Goal: Task Accomplishment & Management: Use online tool/utility

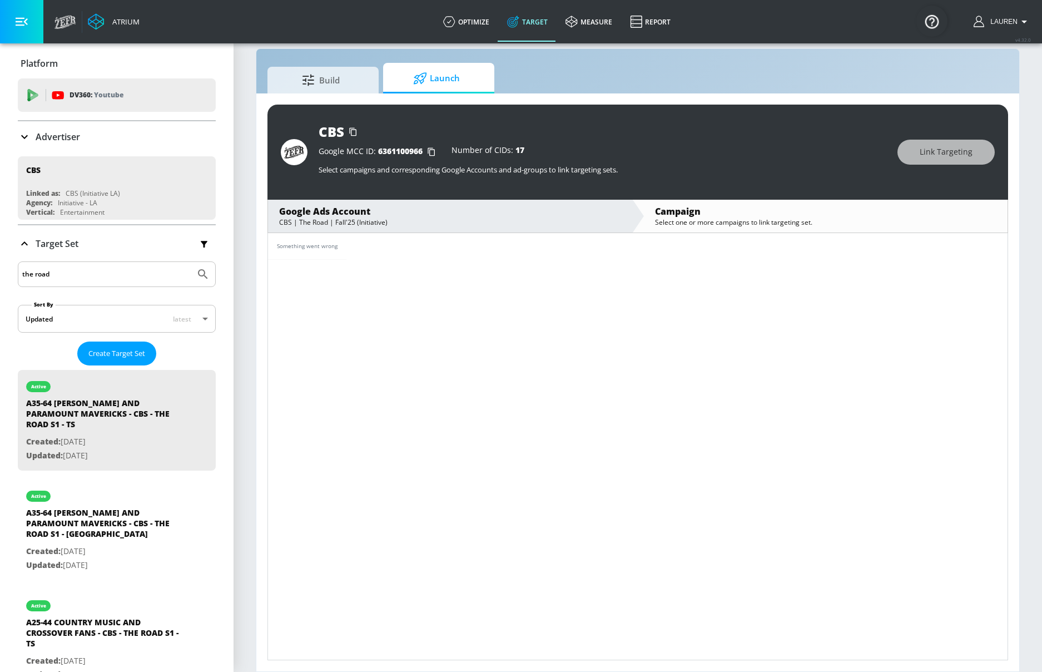
scroll to position [182, 0]
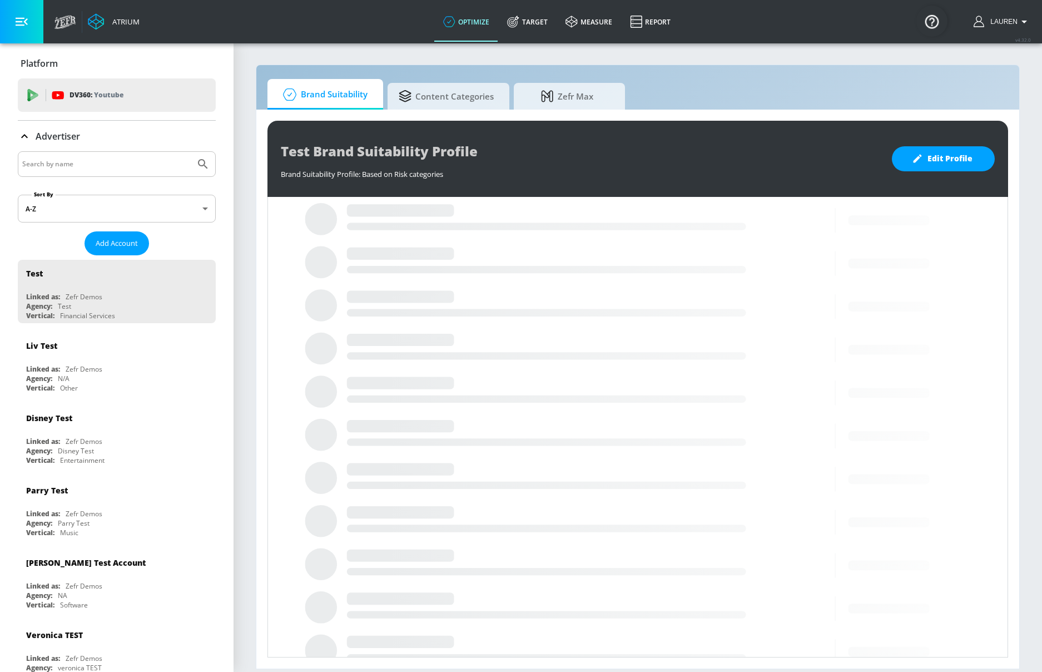
click at [69, 164] on input "Search by name" at bounding box center [106, 164] width 168 height 14
type input "cbs"
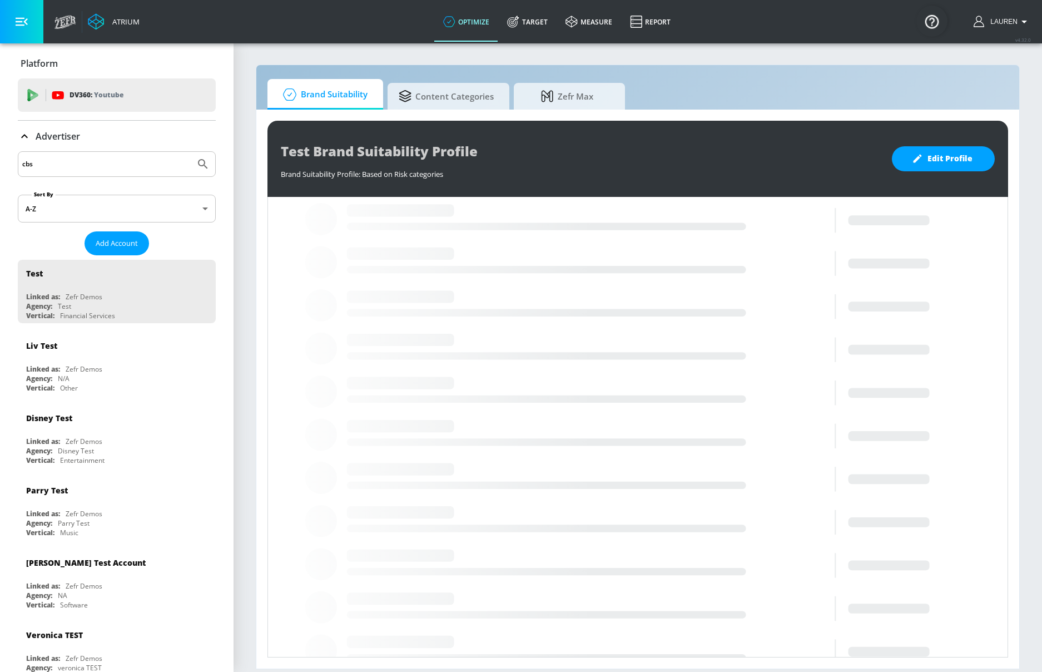
click at [191, 152] on button "Submit Search" at bounding box center [203, 164] width 24 height 24
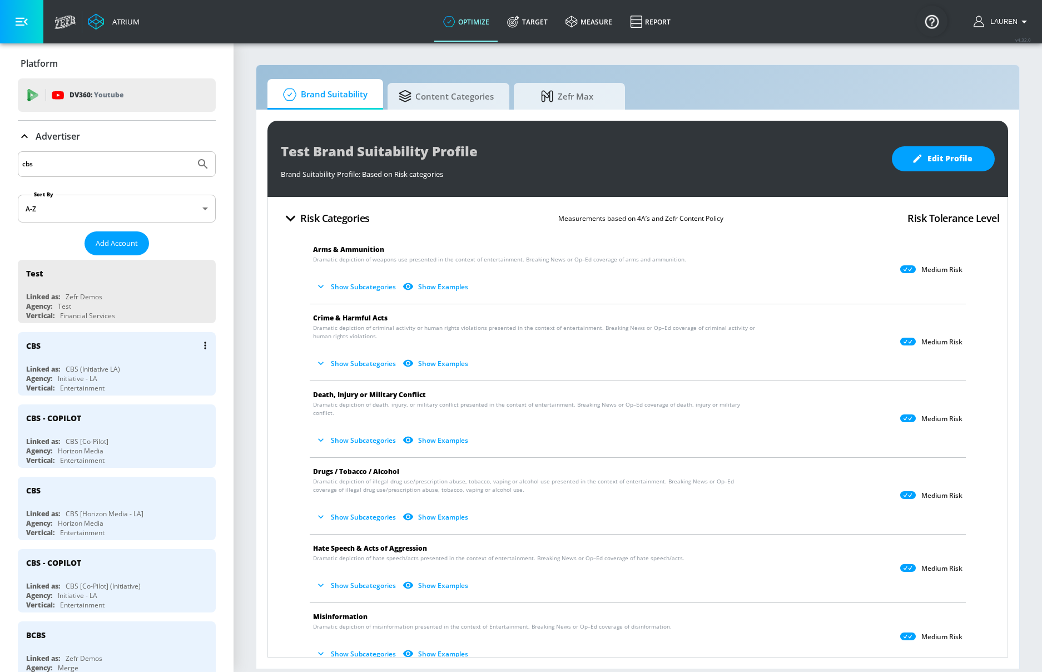
click at [136, 365] on div "Linked as: CBS (Initiative LA)" at bounding box center [119, 368] width 187 height 9
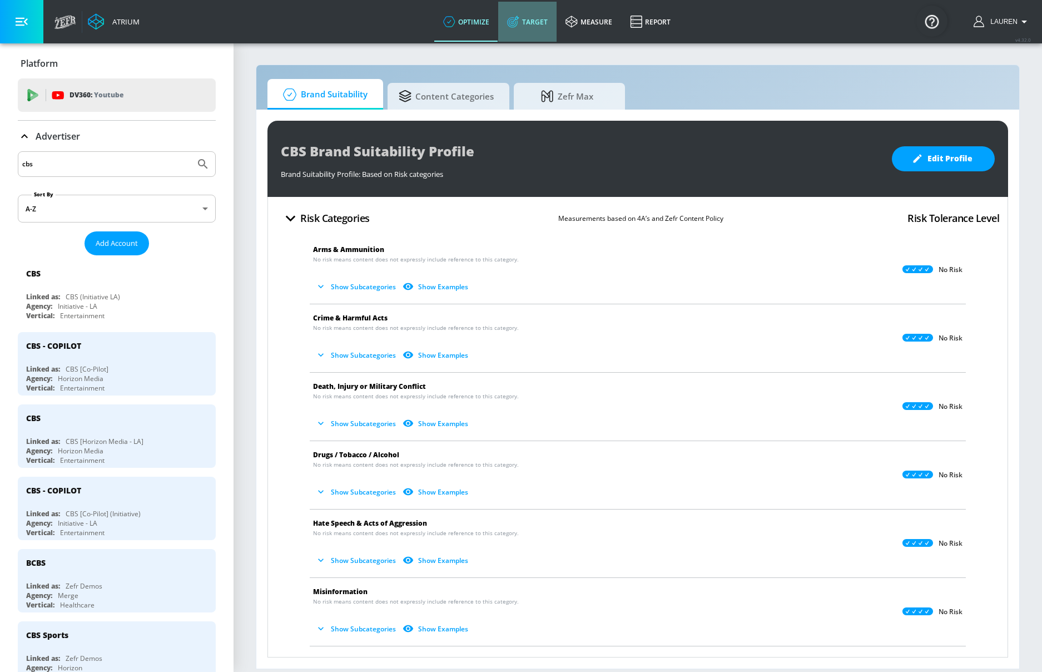
click at [498, 20] on link "Target" at bounding box center [527, 22] width 58 height 40
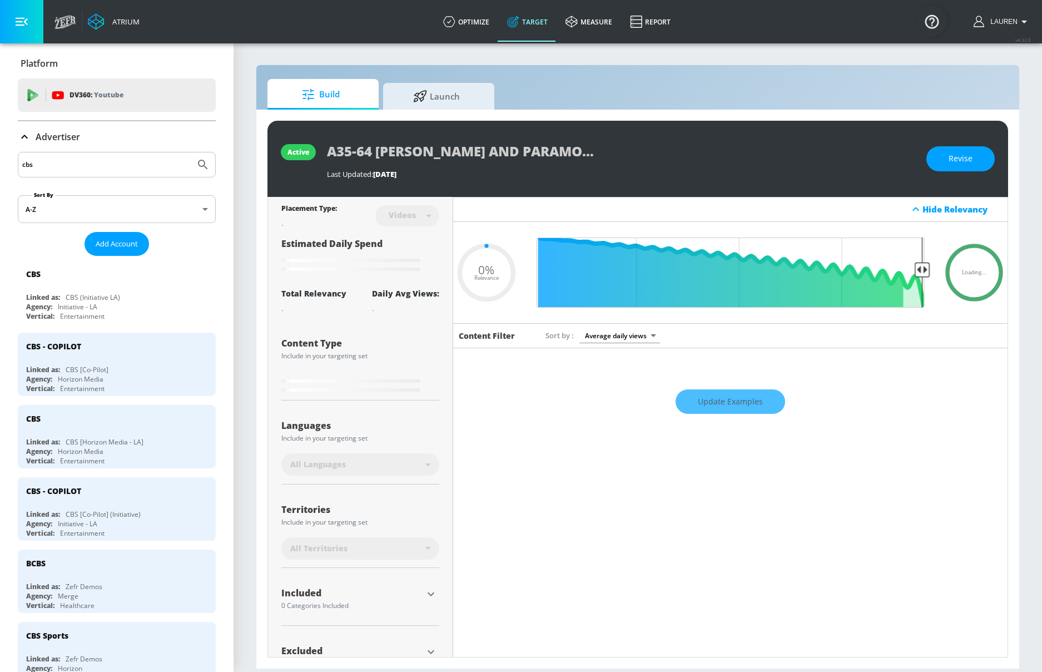
type input "0.5"
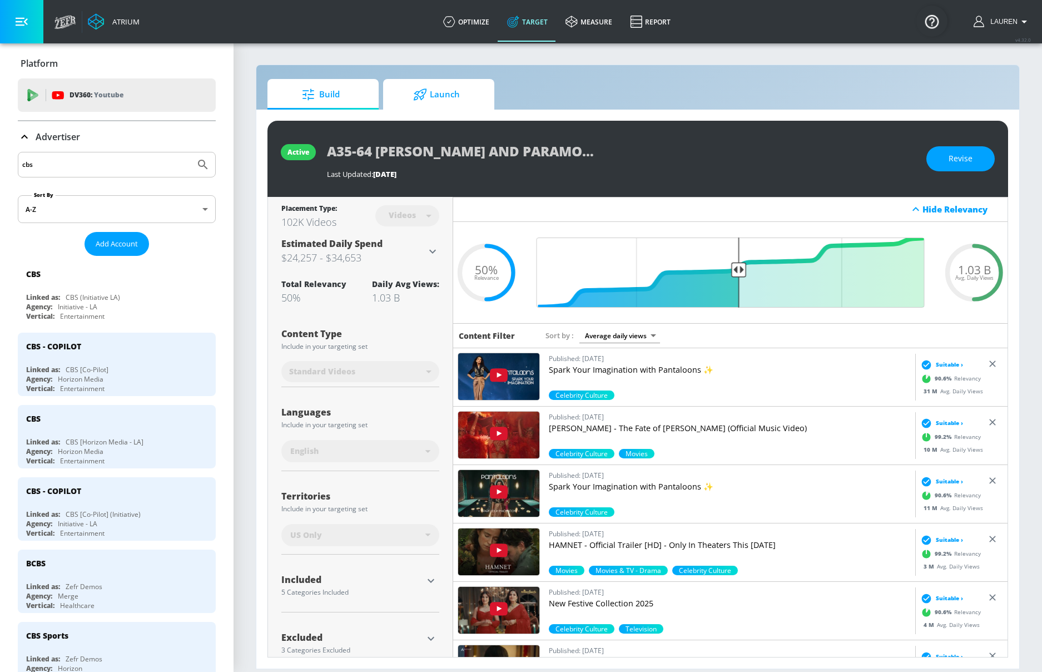
click at [443, 93] on span "Launch" at bounding box center [436, 94] width 84 height 27
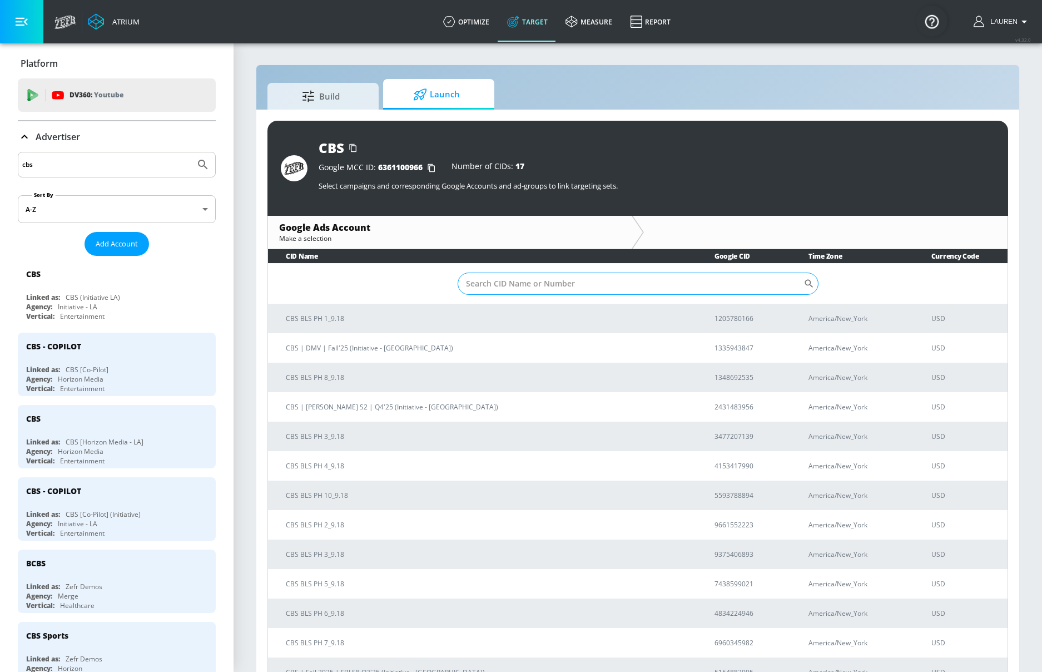
click at [595, 284] on input "Sort By" at bounding box center [631, 283] width 346 height 22
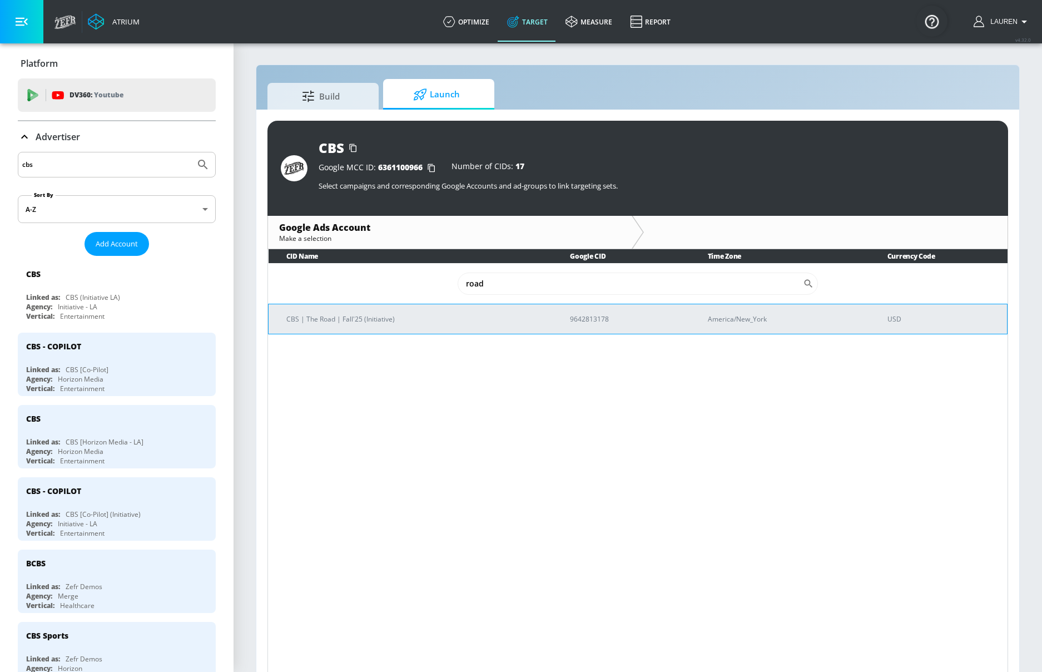
type input "road"
click at [322, 324] on td "CBS | The Road | Fall'25 (Initiative)" at bounding box center [411, 319] width 284 height 30
